Goal: Task Accomplishment & Management: Use online tool/utility

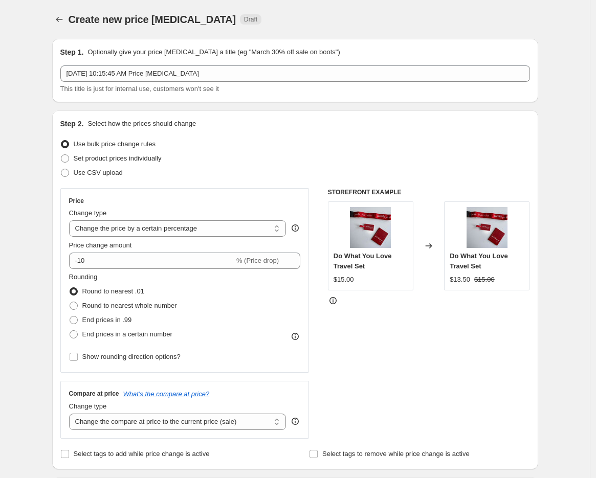
select select "percentage"
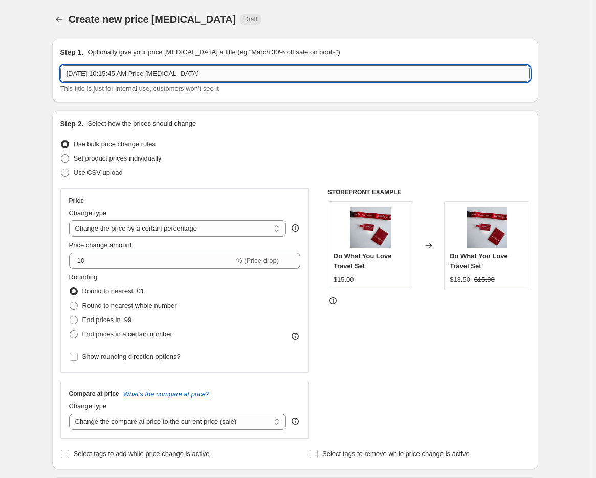
click at [91, 72] on input "[DATE] 10:15:45 AM Price [MEDICAL_DATA]" at bounding box center [295, 73] width 470 height 16
paste input "US: Big 3 Wick Sale"
drag, startPoint x: 297, startPoint y: 70, endPoint x: 11, endPoint y: 77, distance: 286.0
paste input "US: Big 3 Wick Sale"
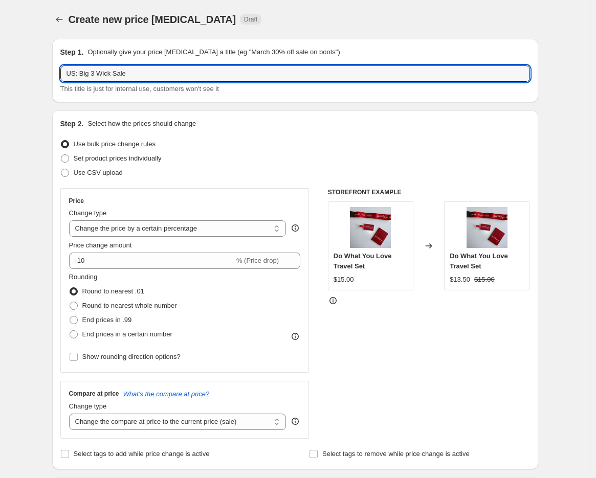
type input "US: Big 3 Wick Sale"
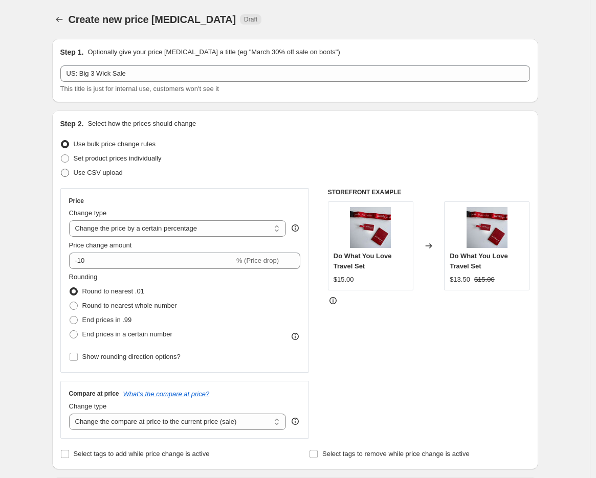
click at [69, 173] on span at bounding box center [65, 173] width 8 height 8
click at [61, 169] on input "Use CSV upload" at bounding box center [61, 169] width 1 height 1
radio input "true"
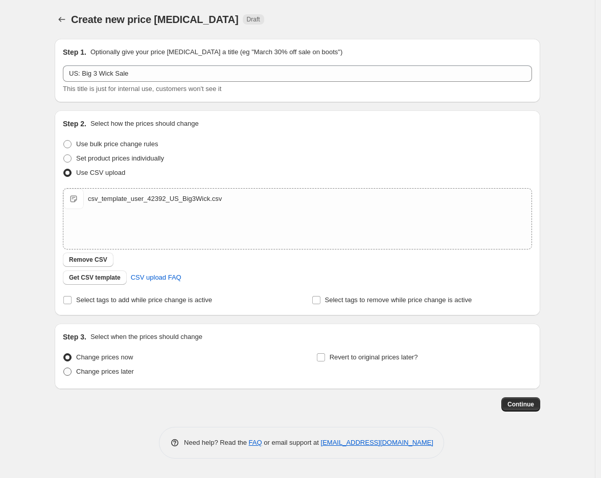
click at [101, 372] on span "Change prices later" at bounding box center [105, 372] width 58 height 8
click at [105, 370] on span "Change prices later" at bounding box center [105, 372] width 58 height 8
click at [69, 370] on span at bounding box center [67, 372] width 8 height 8
click at [64, 368] on input "Change prices later" at bounding box center [63, 368] width 1 height 1
radio input "true"
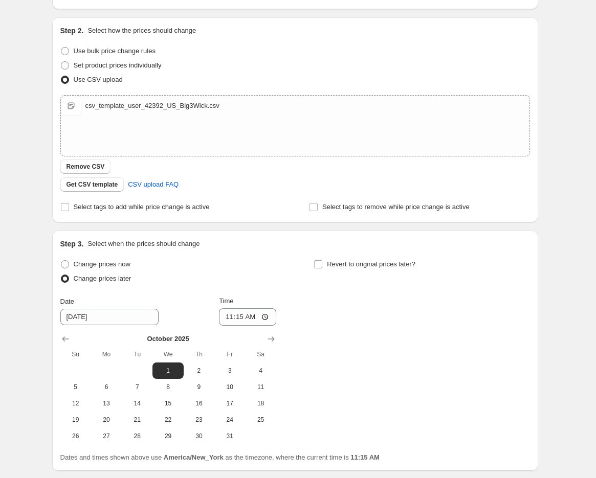
scroll to position [170, 0]
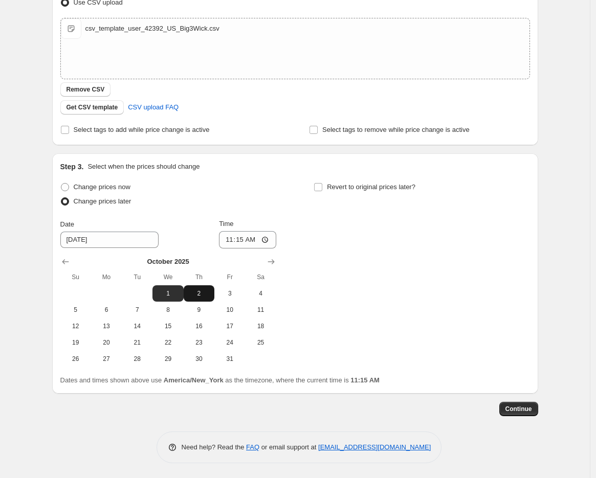
click at [201, 289] on span "2" at bounding box center [199, 293] width 23 height 8
type input "[DATE]"
click at [231, 238] on input "11:15" at bounding box center [247, 239] width 57 height 17
type input "08:00"
click at [321, 185] on input "Revert to original prices later?" at bounding box center [318, 187] width 8 height 8
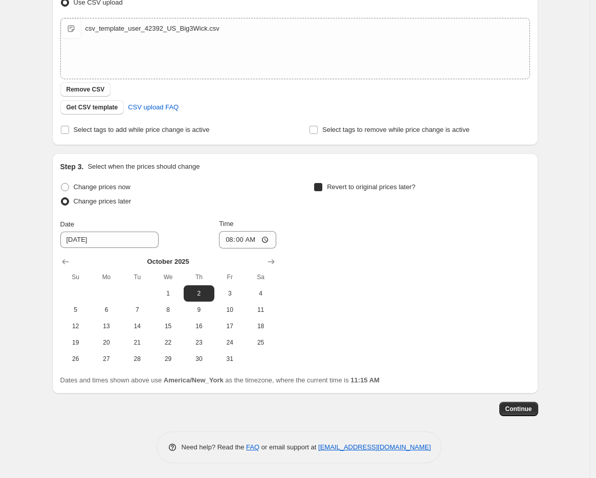
checkbox input "true"
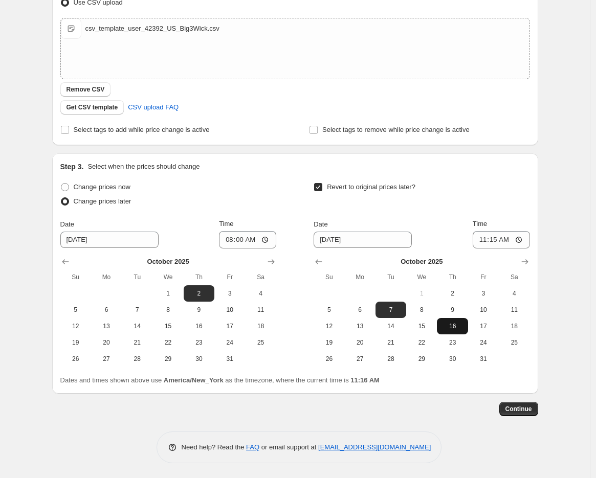
click at [450, 324] on span "16" at bounding box center [452, 326] width 23 height 8
type input "[DATE]"
click at [485, 241] on input "11:15" at bounding box center [501, 239] width 57 height 17
type input "07:59"
click at [532, 410] on span "Continue" at bounding box center [518, 409] width 27 height 8
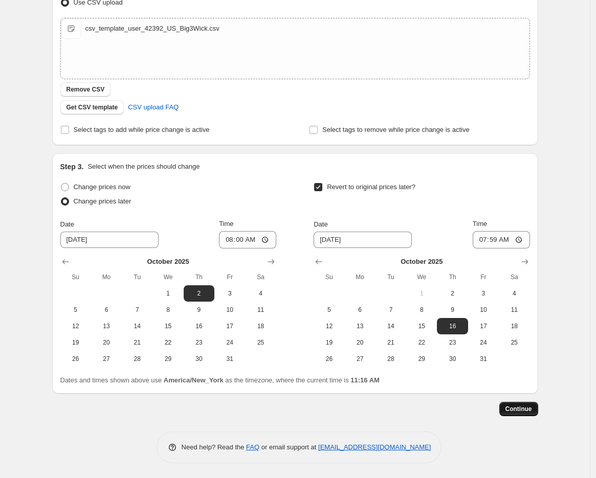
scroll to position [0, 0]
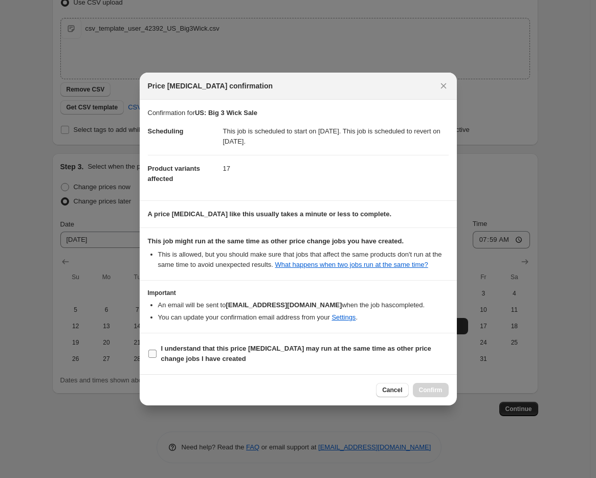
click at [263, 350] on b "I understand that this price [MEDICAL_DATA] may run at the same time as other p…" at bounding box center [296, 354] width 270 height 18
click at [157, 350] on input "I understand that this price [MEDICAL_DATA] may run at the same time as other p…" at bounding box center [152, 354] width 8 height 8
checkbox input "true"
click at [437, 388] on span "Confirm" at bounding box center [431, 390] width 24 height 8
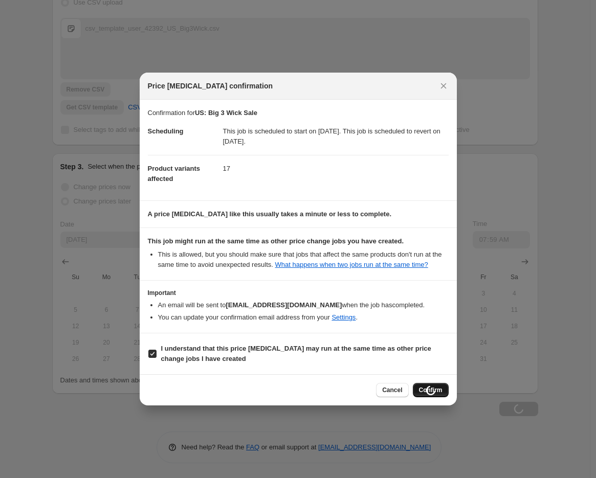
type input "US: Big 3 Wick Sale"
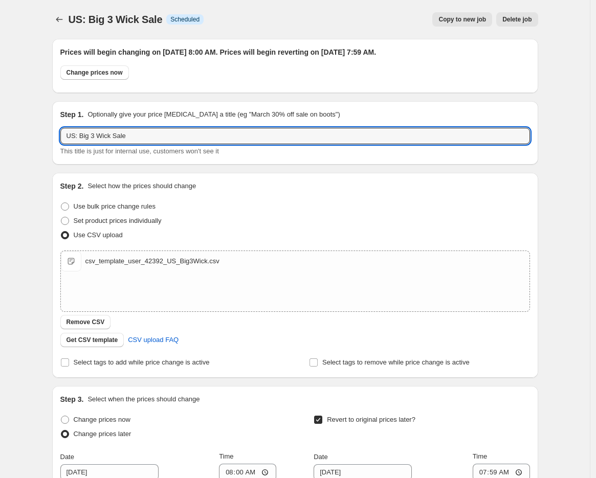
drag, startPoint x: 93, startPoint y: 132, endPoint x: 37, endPoint y: 132, distance: 56.3
click at [36, 131] on div "US: Big 3 Wick Sale. This page is ready US: Big 3 Wick Sale Info Scheduled Copy…" at bounding box center [295, 355] width 590 height 711
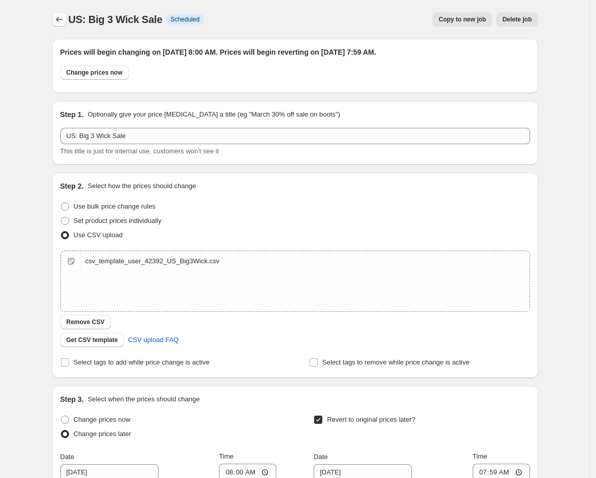
click at [57, 17] on icon "Price change jobs" at bounding box center [59, 19] width 10 height 10
